Goal: Use online tool/utility: Utilize a website feature to perform a specific function

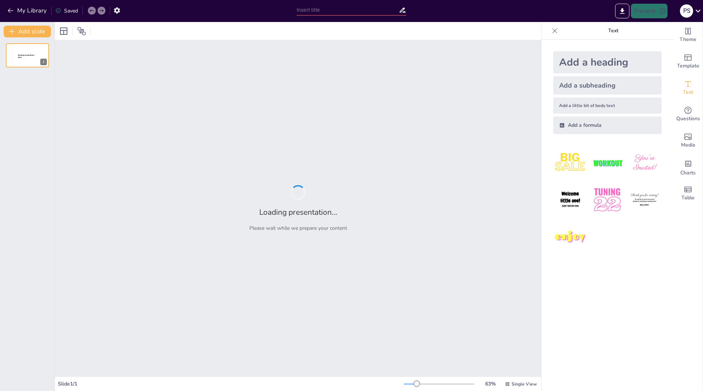
type input "ESCUELA MUNICIPAL DE MÚSICA DE [GEOGRAPHIC_DATA]. CURSO [DATE]-[DATE]"
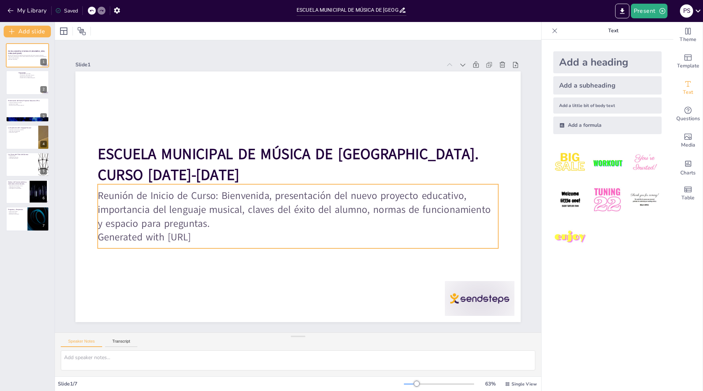
click at [226, 237] on p "Generated with [URL]" at bounding box center [298, 237] width 400 height 14
click at [224, 236] on p "Generated with [URL]" at bounding box center [298, 237] width 400 height 14
click at [216, 238] on p "Generated with [URL]" at bounding box center [298, 237] width 400 height 14
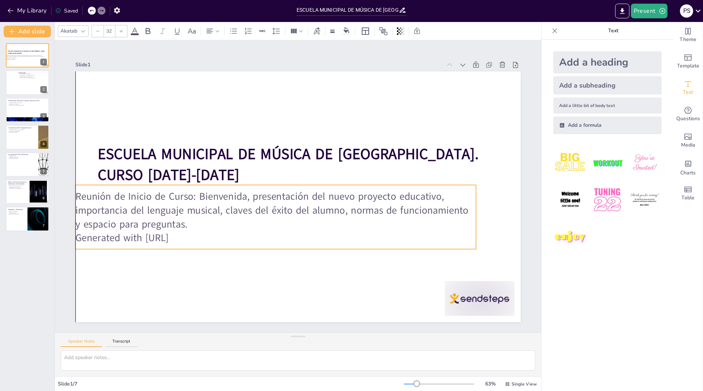
drag, startPoint x: 219, startPoint y: 238, endPoint x: 189, endPoint y: 239, distance: 30.0
click at [189, 239] on p "Generated with [URL]" at bounding box center [265, 231] width 395 height 97
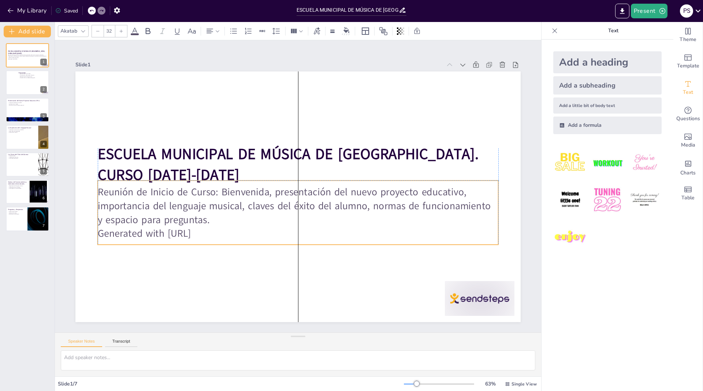
drag, startPoint x: 197, startPoint y: 237, endPoint x: 228, endPoint y: 232, distance: 31.2
click at [228, 232] on p "Generated with [URL]" at bounding box center [293, 233] width 400 height 56
click at [216, 219] on p "Reunión de Inicio de Curso: Bienvenida, presentación del nuevo proyecto educati…" at bounding box center [295, 205] width 403 height 83
click at [216, 219] on p "Reunión de Inicio de Curso: Bienvenida, presentación del nuevo proyecto educati…" at bounding box center [298, 204] width 400 height 41
click at [216, 219] on p "Reunión de Inicio de Curso: Bienvenida, presentación del nuevo proyecto educati…" at bounding box center [286, 201] width 348 height 269
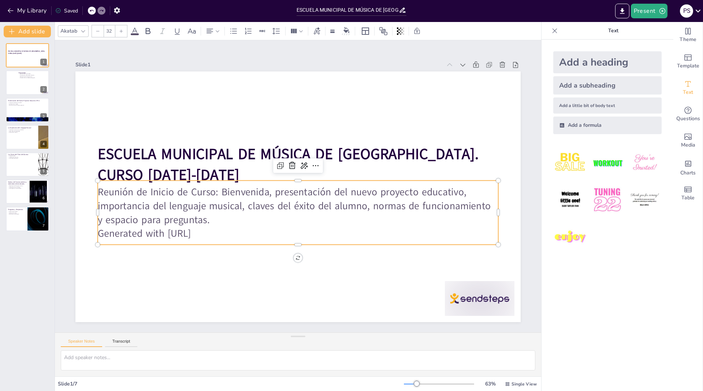
click at [215, 220] on p "Reunión de Inicio de Curso: Bienvenida, presentación del nuevo proyecto educati…" at bounding box center [298, 204] width 400 height 41
drag, startPoint x: 222, startPoint y: 233, endPoint x: 226, endPoint y: 231, distance: 4.1
click at [226, 231] on p "Generated with [URL]" at bounding box center [301, 233] width 400 height 14
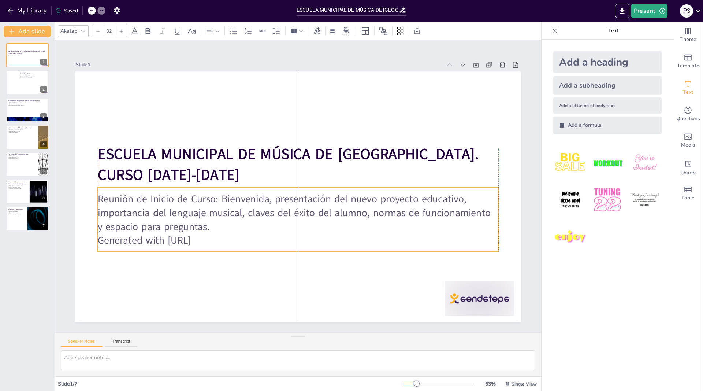
drag, startPoint x: 223, startPoint y: 233, endPoint x: 219, endPoint y: 240, distance: 8.0
click at [219, 240] on p "Generated with [URL]" at bounding box center [298, 240] width 400 height 14
click at [22, 79] on div at bounding box center [27, 82] width 44 height 25
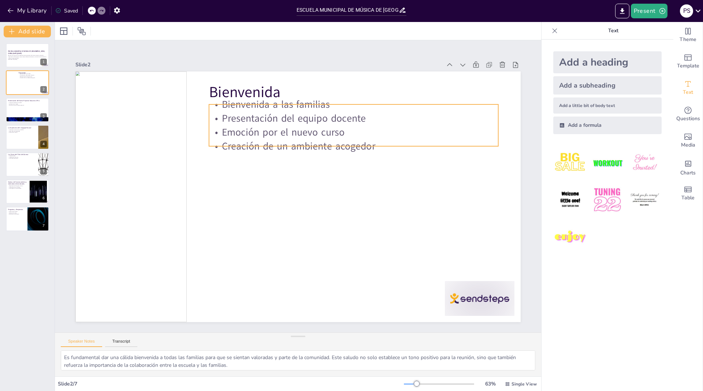
click at [250, 141] on p "Creación de un ambiente acogedor" at bounding box center [353, 146] width 289 height 14
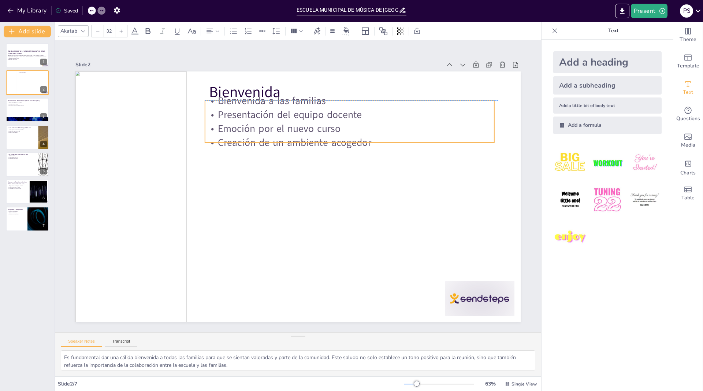
drag, startPoint x: 351, startPoint y: 144, endPoint x: 355, endPoint y: 143, distance: 4.1
click at [355, 143] on p "Creación de un ambiente acogedor" at bounding box center [349, 142] width 289 height 14
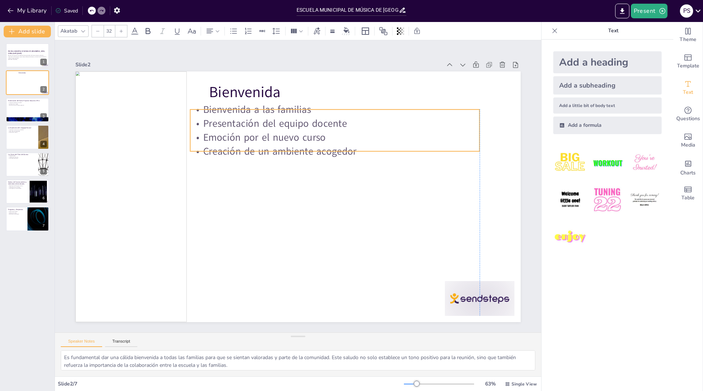
drag, startPoint x: 380, startPoint y: 125, endPoint x: 368, endPoint y: 134, distance: 14.9
click at [368, 134] on p "Emoción por el nuevo curso" at bounding box center [339, 141] width 289 height 44
click at [322, 134] on p "Emoción por el nuevo curso" at bounding box center [334, 137] width 289 height 14
drag, startPoint x: 213, startPoint y: 137, endPoint x: 208, endPoint y: 137, distance: 4.8
click at [208, 137] on p "Emoción por el nuevo curso" at bounding box center [339, 137] width 289 height 14
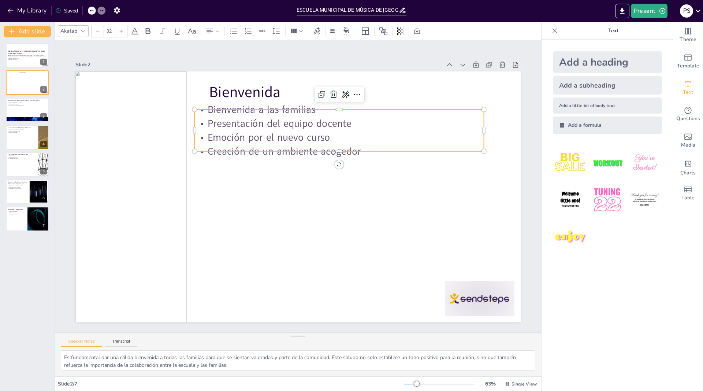
click at [211, 136] on p "Emoción por el nuevo curso" at bounding box center [343, 142] width 289 height 44
click at [211, 136] on p "Emoción por el nuevo curso" at bounding box center [339, 137] width 289 height 14
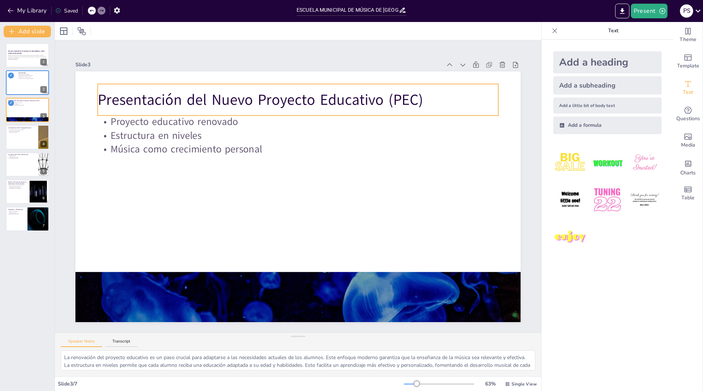
type textarea "Es fundamental dar una cálida bienvenida a todas las familias para que se sient…"
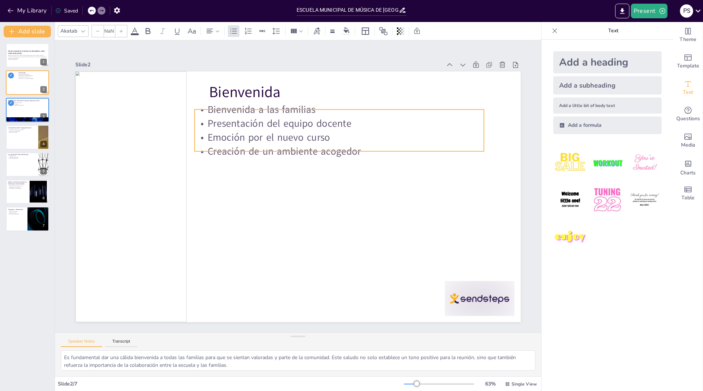
type input "32"
click at [351, 121] on p "Presentación del equipo docente" at bounding box center [338, 123] width 289 height 14
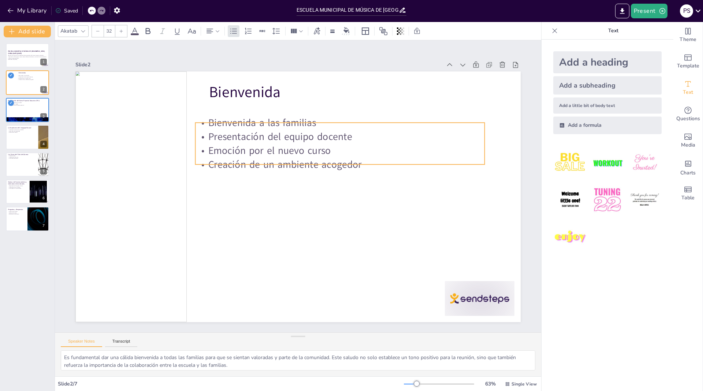
drag, startPoint x: 378, startPoint y: 127, endPoint x: 378, endPoint y: 141, distance: 13.2
click at [378, 141] on p "Presentación del equipo docente" at bounding box center [339, 136] width 289 height 14
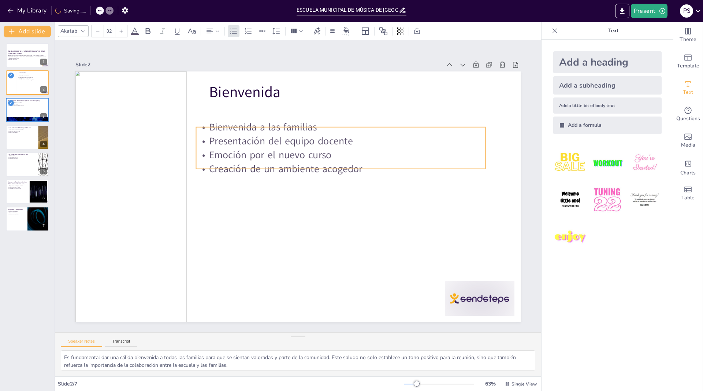
click at [379, 142] on p "Presentación del equipo docente" at bounding box center [340, 141] width 289 height 14
click at [355, 110] on icon at bounding box center [358, 111] width 9 height 9
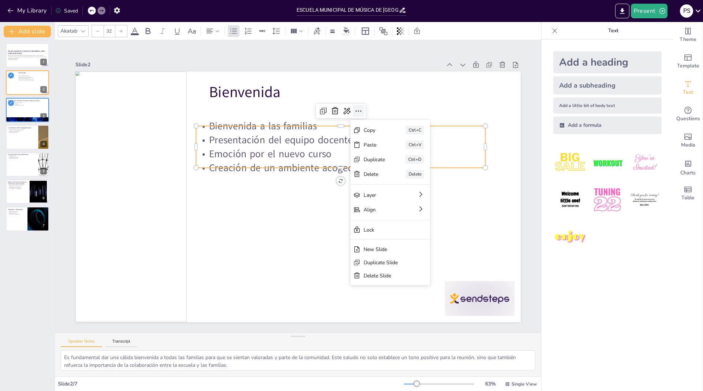
click at [357, 110] on icon at bounding box center [358, 111] width 9 height 9
click at [325, 164] on p "Creación de un ambiente acogedor" at bounding box center [342, 172] width 289 height 44
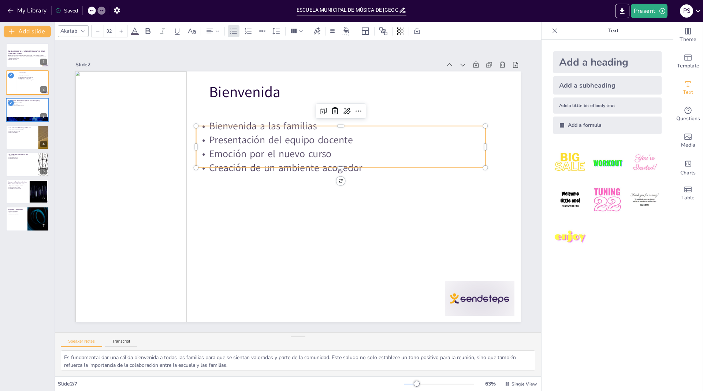
click at [225, 151] on p "Emoción por el nuevo curso" at bounding box center [340, 153] width 289 height 14
click at [224, 154] on p "Emoción por el nuevo curso" at bounding box center [340, 153] width 289 height 14
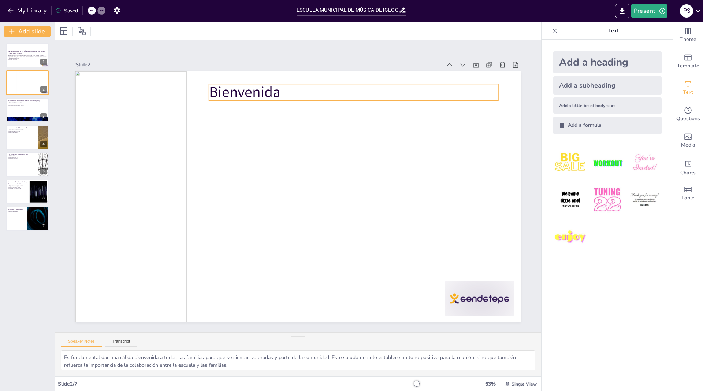
click at [265, 94] on p "Bienvenida" at bounding box center [353, 92] width 289 height 21
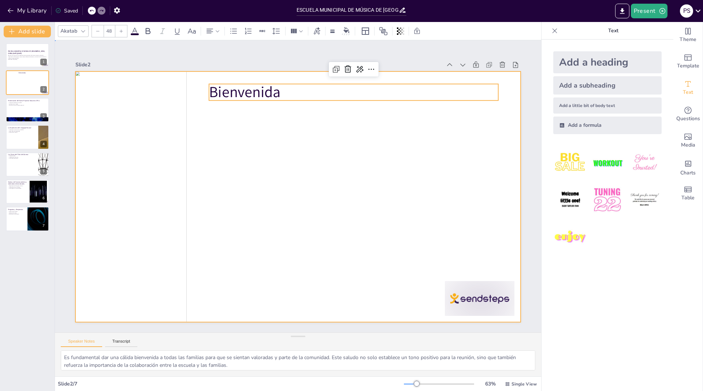
click at [254, 127] on div at bounding box center [294, 195] width 508 height 410
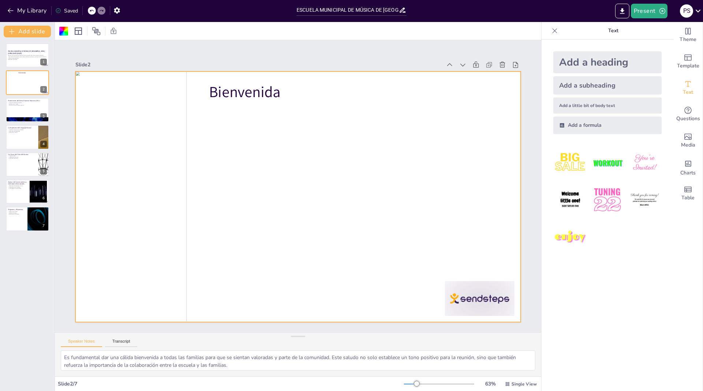
click at [269, 152] on div at bounding box center [297, 196] width 445 height 250
click at [482, 300] on div at bounding box center [466, 316] width 73 height 42
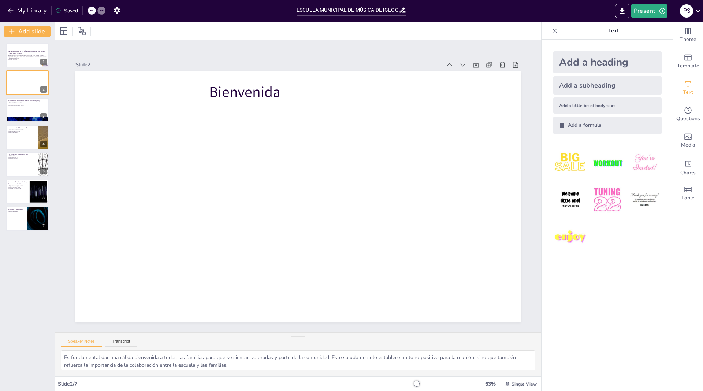
click at [94, 11] on div at bounding box center [92, 11] width 8 height 8
click at [94, 11] on icon at bounding box center [91, 10] width 4 height 4
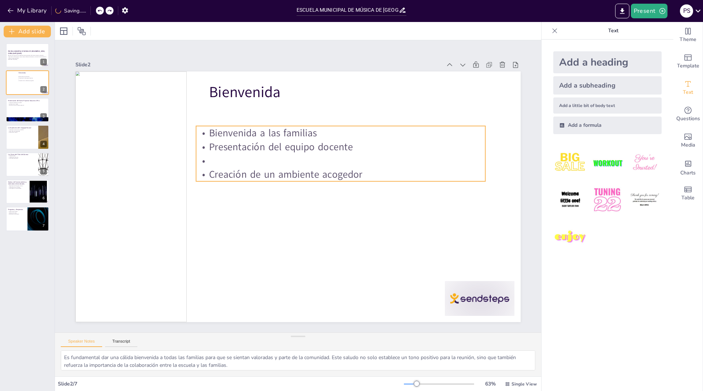
click at [239, 174] on p "Creación de un ambiente acogedor" at bounding box center [340, 174] width 289 height 14
click at [238, 177] on p "Creación de un ambiente acogedor" at bounding box center [340, 174] width 289 height 14
click at [237, 176] on p "Creación de un ambiente acogedor" at bounding box center [340, 174] width 289 height 14
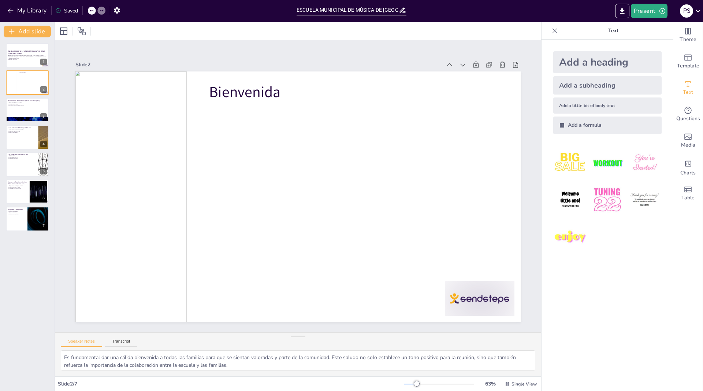
click at [90, 11] on icon at bounding box center [91, 10] width 4 height 4
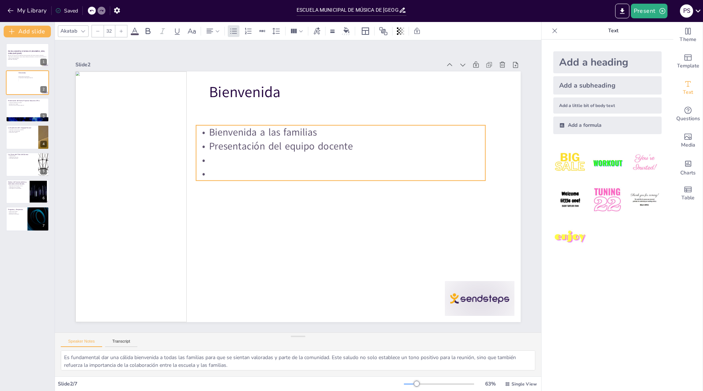
click at [212, 165] on p at bounding box center [340, 160] width 289 height 14
click at [213, 157] on p at bounding box center [340, 160] width 289 height 14
click at [212, 160] on p at bounding box center [340, 160] width 289 height 14
click at [212, 161] on p at bounding box center [340, 160] width 289 height 14
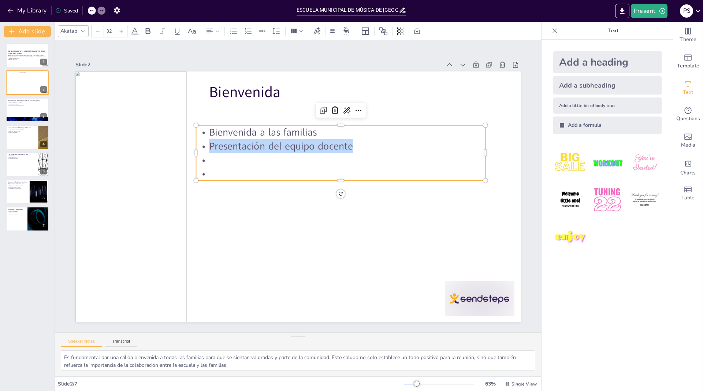
click at [212, 161] on p at bounding box center [340, 160] width 289 height 14
click at [212, 161] on p at bounding box center [346, 174] width 279 height 102
click at [212, 161] on p at bounding box center [343, 164] width 289 height 44
click at [209, 157] on p at bounding box center [340, 160] width 289 height 14
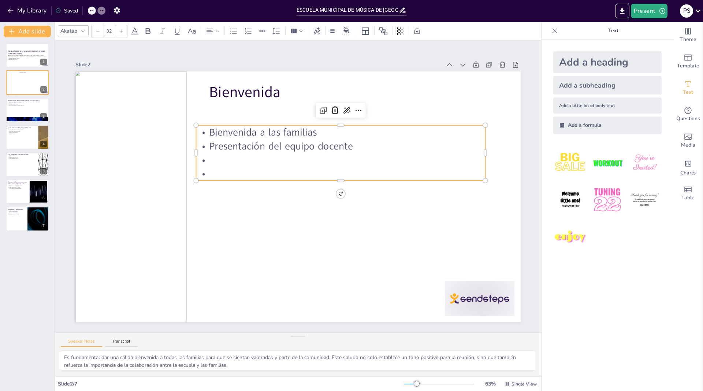
click at [209, 157] on p at bounding box center [340, 160] width 289 height 14
click at [209, 161] on p at bounding box center [340, 160] width 289 height 14
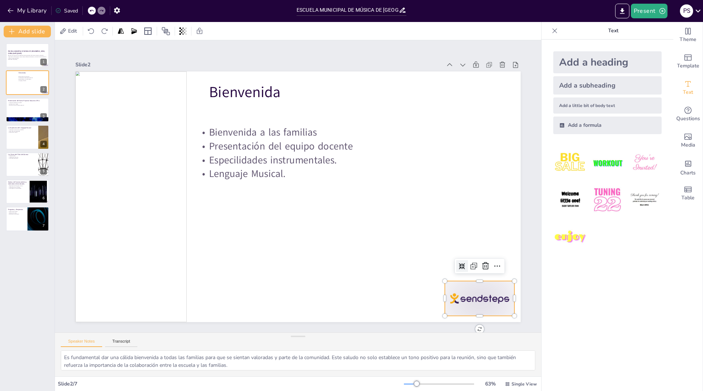
click at [491, 303] on div at bounding box center [480, 297] width 70 height 35
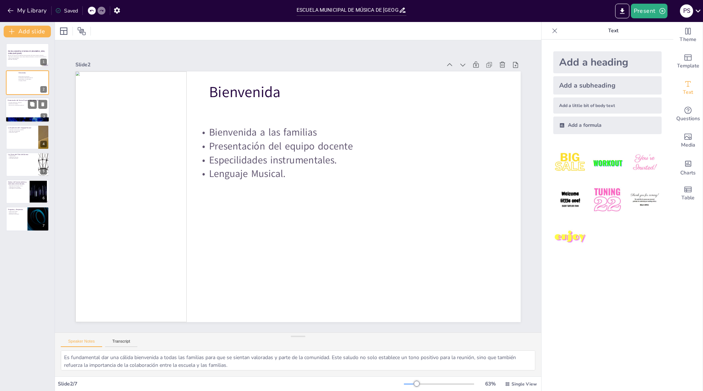
click at [21, 104] on p "Estructura en niveles" at bounding box center [28, 103] width 40 height 1
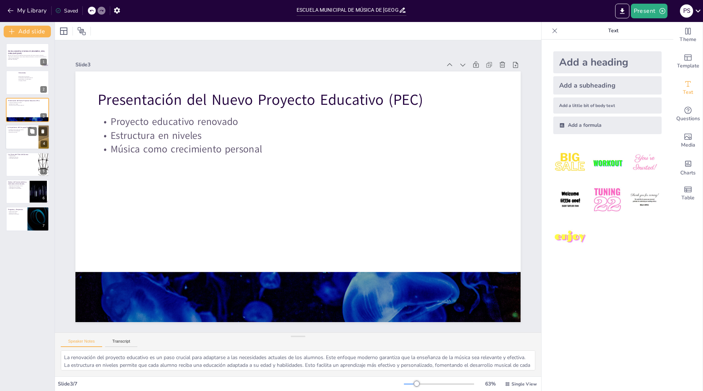
click at [20, 137] on div at bounding box center [27, 136] width 44 height 25
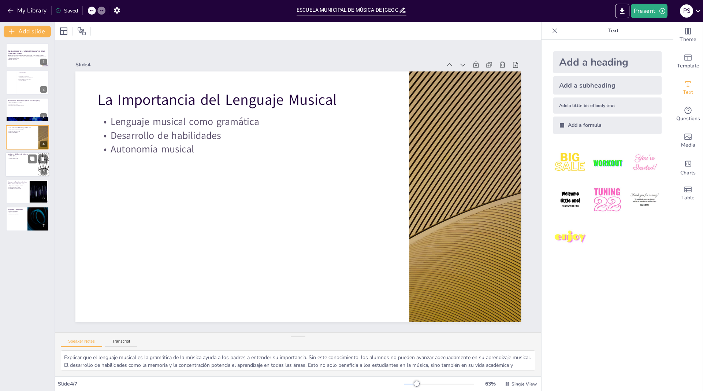
click at [19, 170] on div at bounding box center [27, 164] width 44 height 25
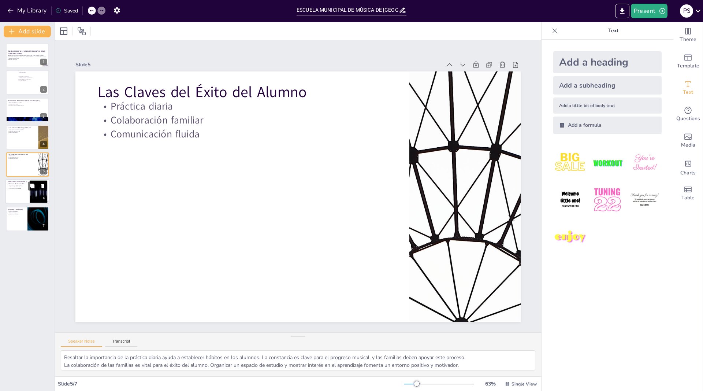
click at [18, 193] on div at bounding box center [27, 191] width 44 height 25
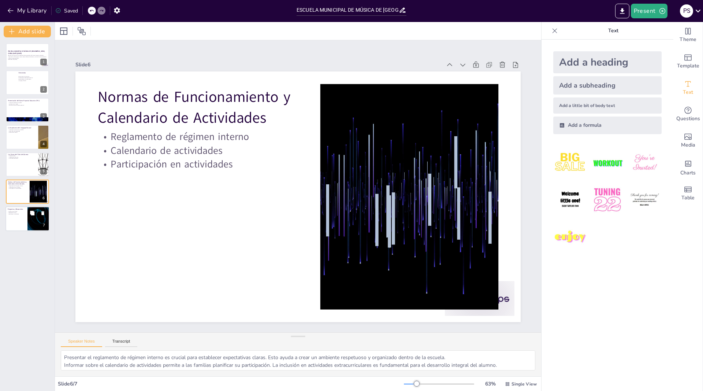
click at [18, 220] on div at bounding box center [27, 218] width 44 height 25
type textarea "Ofrecer un espacio para dudas es esencial para que las familias se sientan escu…"
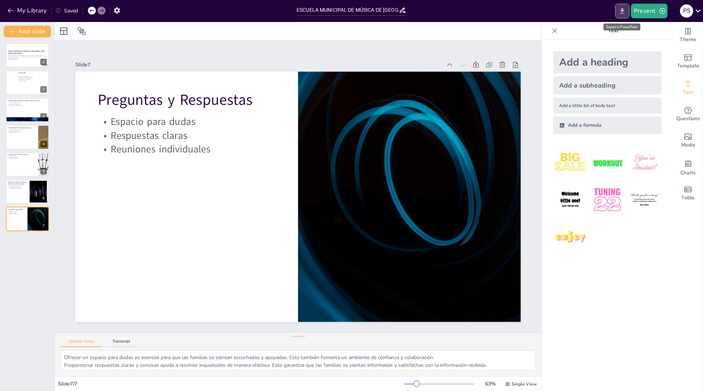
click at [622, 8] on icon "Export to PowerPoint" at bounding box center [622, 11] width 8 height 8
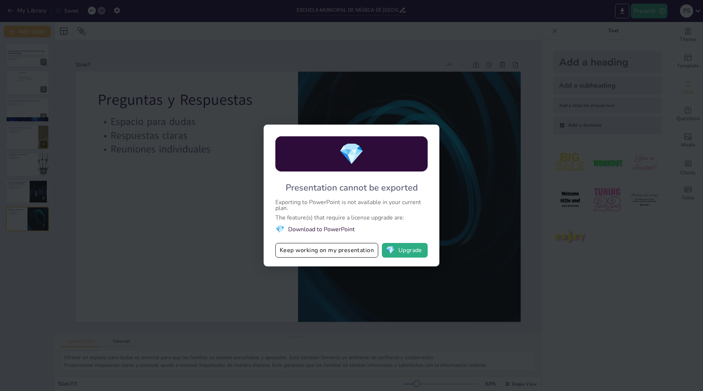
click at [530, 195] on div "💎 Presentation cannot be exported Exporting to PowerPoint is not available in y…" at bounding box center [351, 195] width 703 height 391
click at [157, 236] on div "💎 Presentation cannot be exported Exporting to PowerPoint is not available in y…" at bounding box center [351, 195] width 703 height 391
click at [399, 251] on button "💎 Upgrade" at bounding box center [405, 250] width 46 height 15
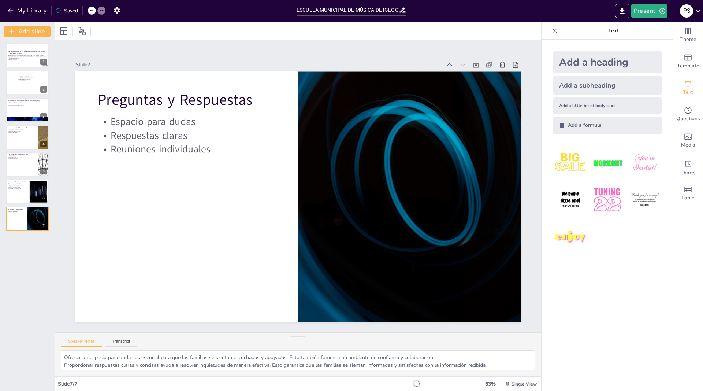
click at [695, 7] on icon at bounding box center [698, 11] width 10 height 10
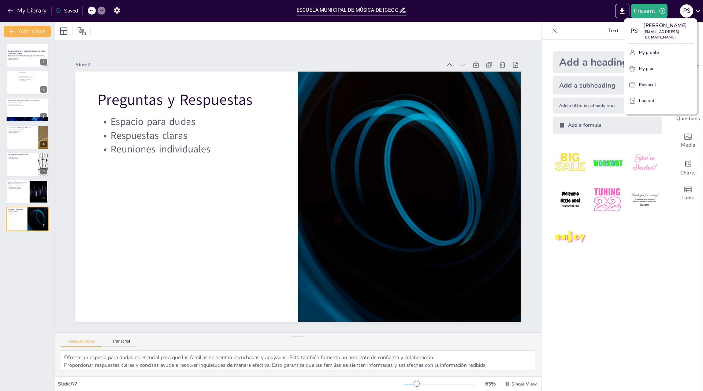
click at [696, 9] on div at bounding box center [351, 195] width 703 height 391
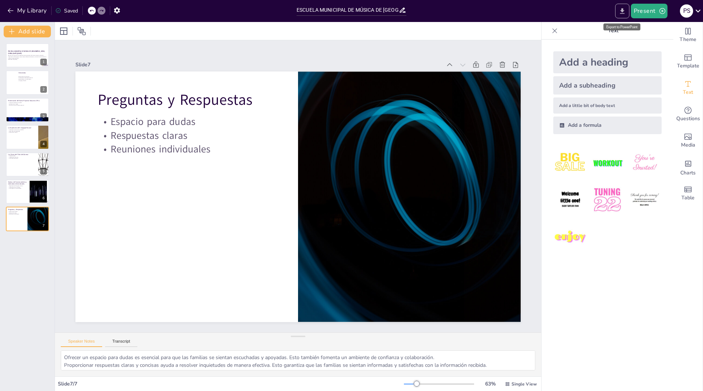
click at [620, 11] on icon "Export to PowerPoint" at bounding box center [622, 11] width 8 height 8
